Goal: Information Seeking & Learning: Find specific fact

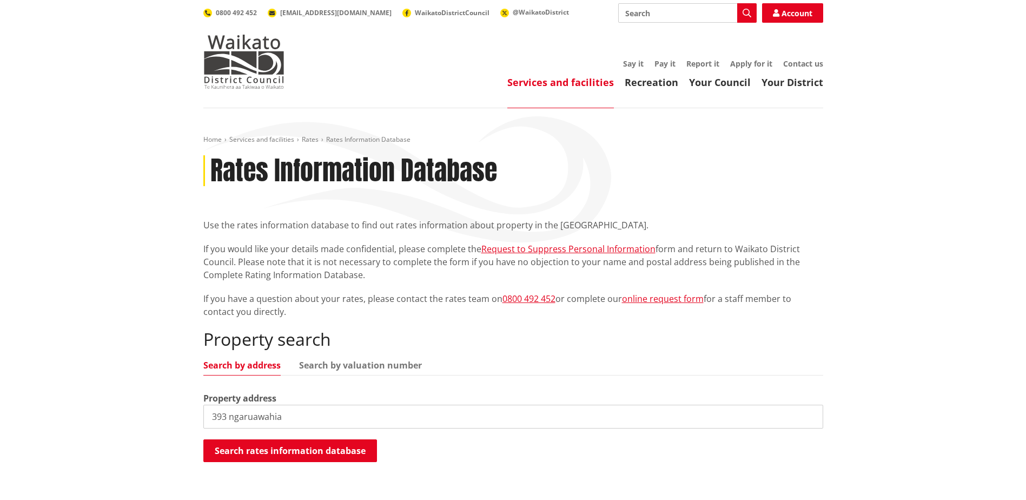
type input "393 ngaruawahia"
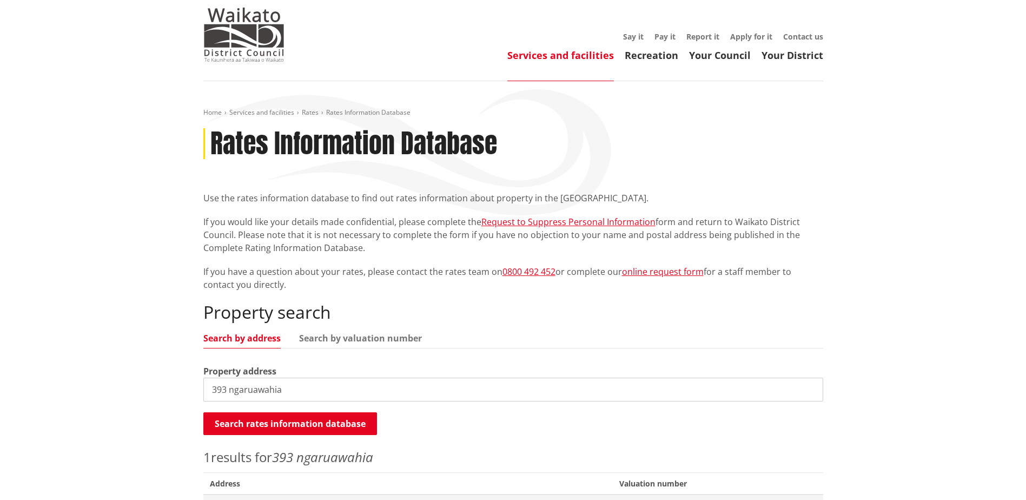
scroll to position [216, 0]
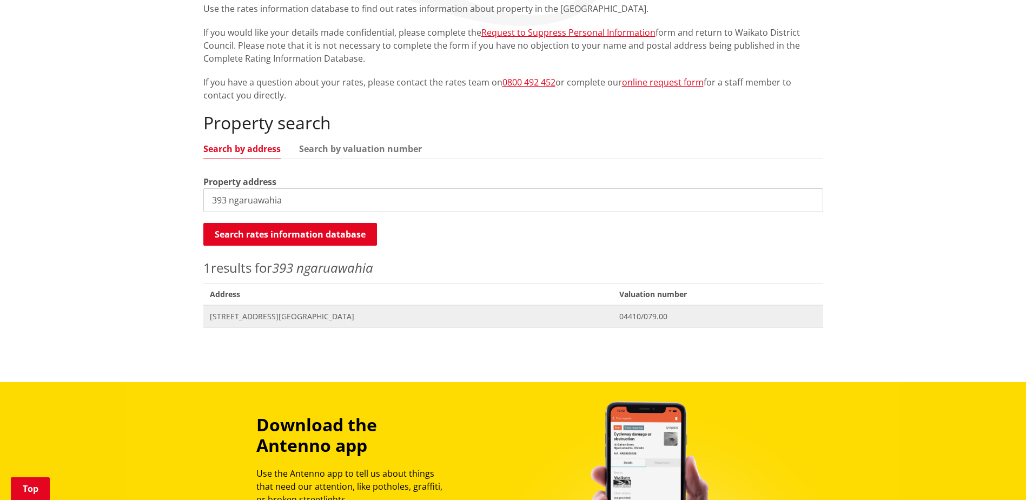
click at [267, 312] on span "393 Ngaruawahia Road NGARUAWAHIA" at bounding box center [408, 316] width 397 height 11
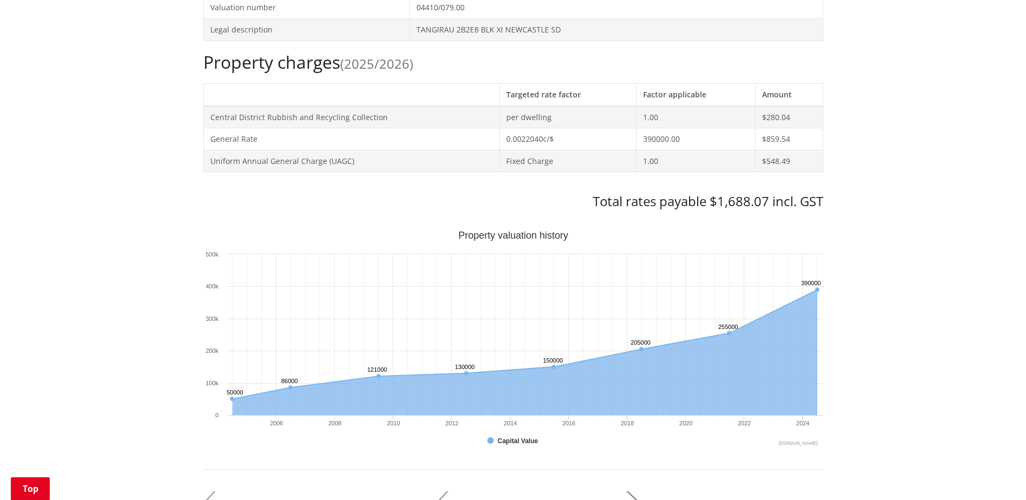
scroll to position [433, 0]
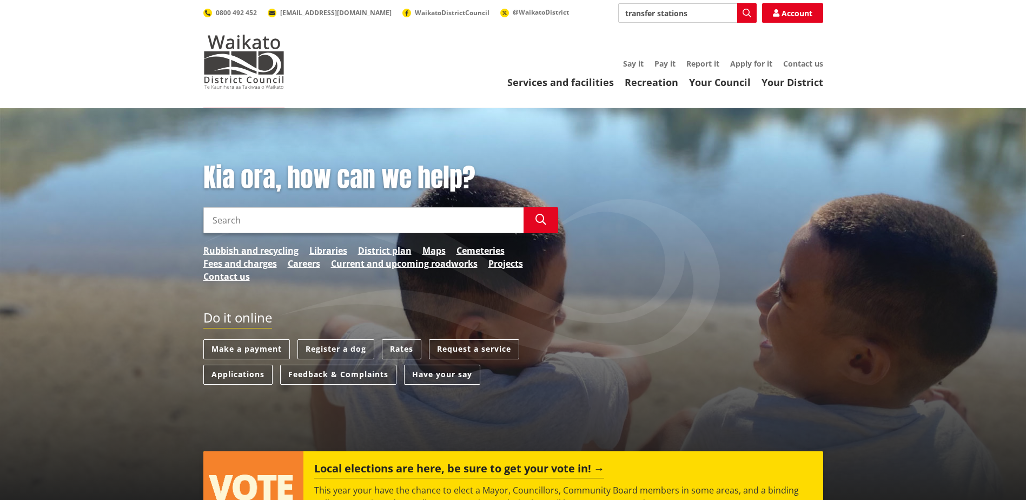
type input "transfer stations"
click at [737, 14] on button "Search" at bounding box center [746, 12] width 19 height 19
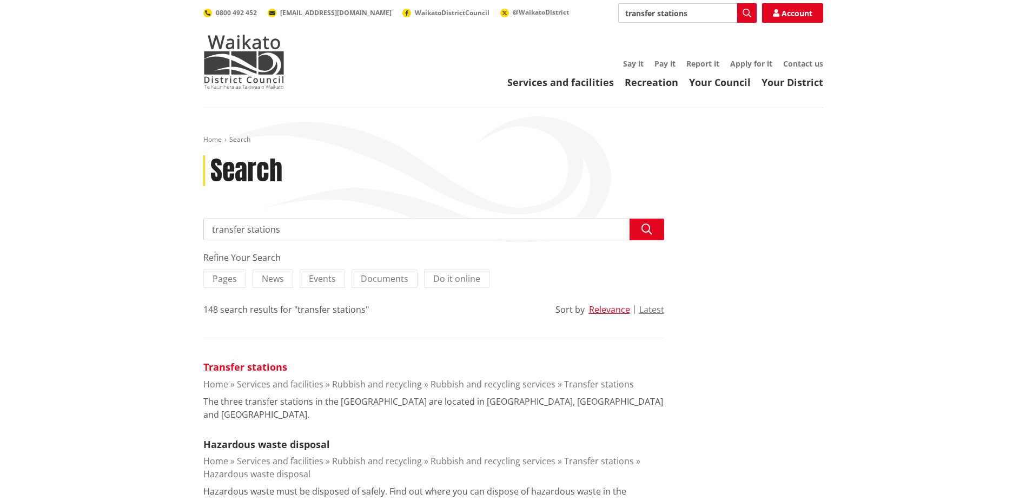
click at [240, 367] on link "Transfer stations" at bounding box center [245, 366] width 84 height 13
click at [248, 438] on link "Hazardous waste disposal" at bounding box center [266, 444] width 127 height 13
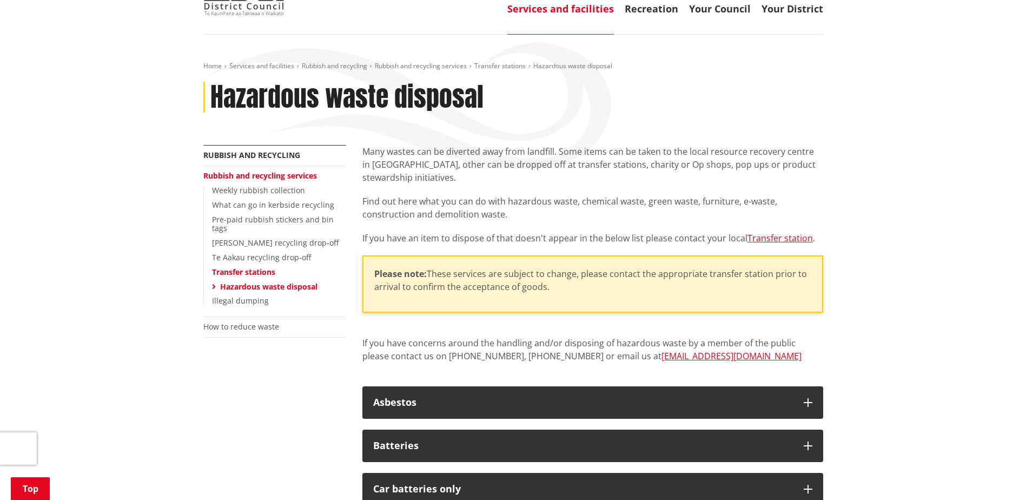
scroll to position [216, 0]
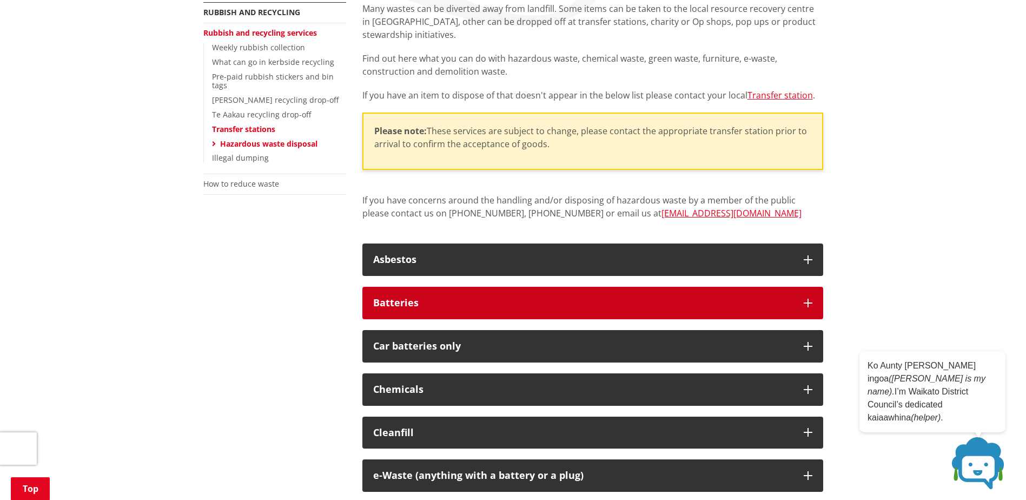
click at [381, 314] on button "Batteries" at bounding box center [592, 303] width 461 height 32
